Goal: Find contact information: Find contact information

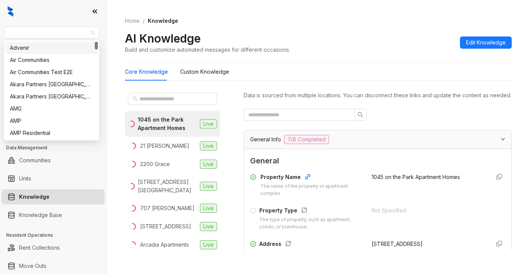
drag, startPoint x: 56, startPoint y: 32, endPoint x: 9, endPoint y: 23, distance: 47.3
click at [0, 24] on html "Air Communities Leasing Leads Calendar Analytics Leasing Collections Data Manag…" at bounding box center [265, 137] width 530 height 274
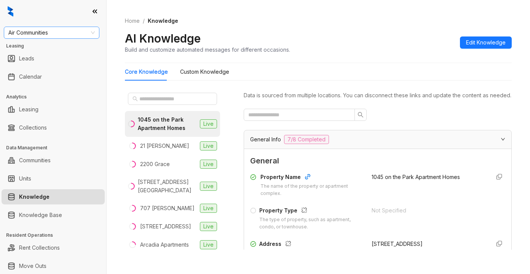
click at [14, 29] on span "Air Communities" at bounding box center [51, 32] width 86 height 11
type input "********"
click at [41, 59] on div "Raintree Partners" at bounding box center [51, 60] width 83 height 8
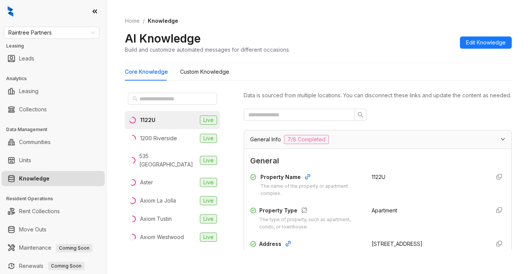
click at [423, 121] on div at bounding box center [378, 115] width 268 height 12
click at [164, 97] on input "text" at bounding box center [172, 99] width 67 height 8
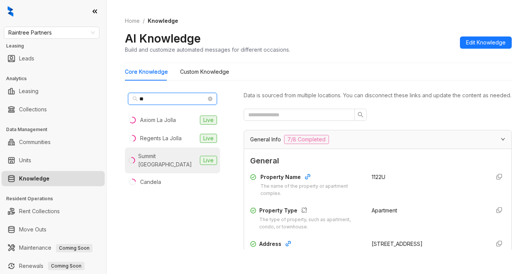
type input "**"
click at [156, 159] on div "Summit La Crescenta" at bounding box center [167, 160] width 59 height 17
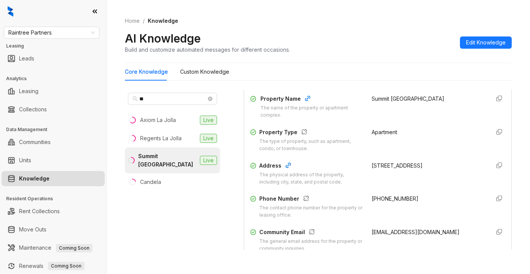
scroll to position [152, 0]
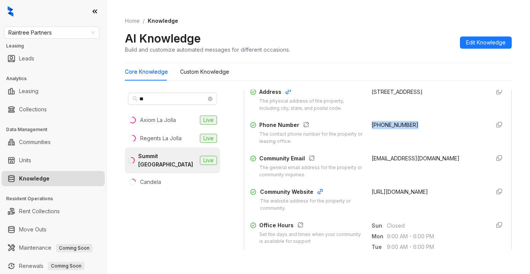
drag, startPoint x: 359, startPoint y: 132, endPoint x: 410, endPoint y: 135, distance: 50.3
click at [410, 135] on div "Phone Number The contact phone number for the property or leasing office. (818)…" at bounding box center [377, 133] width 255 height 24
copy span "(818) 248-2523"
click at [428, 145] on div "(818) 248-2523" at bounding box center [428, 133] width 112 height 24
drag, startPoint x: 361, startPoint y: 167, endPoint x: 454, endPoint y: 176, distance: 93.7
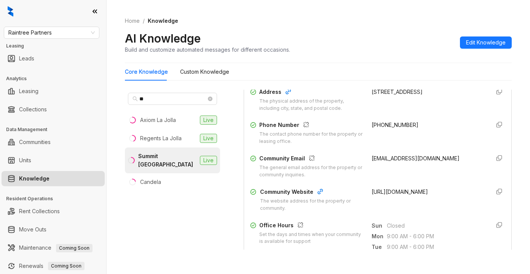
click at [466, 178] on div "Community Email The general email address for the property or community inquiri…" at bounding box center [377, 167] width 255 height 24
copy span "summitlacrescenta@avenue5apt.com"
drag, startPoint x: 405, startPoint y: 24, endPoint x: 417, endPoint y: 27, distance: 12.9
click at [406, 23] on ol "Home / Knowledge" at bounding box center [318, 21] width 387 height 8
